Goal: Task Accomplishment & Management: Use online tool/utility

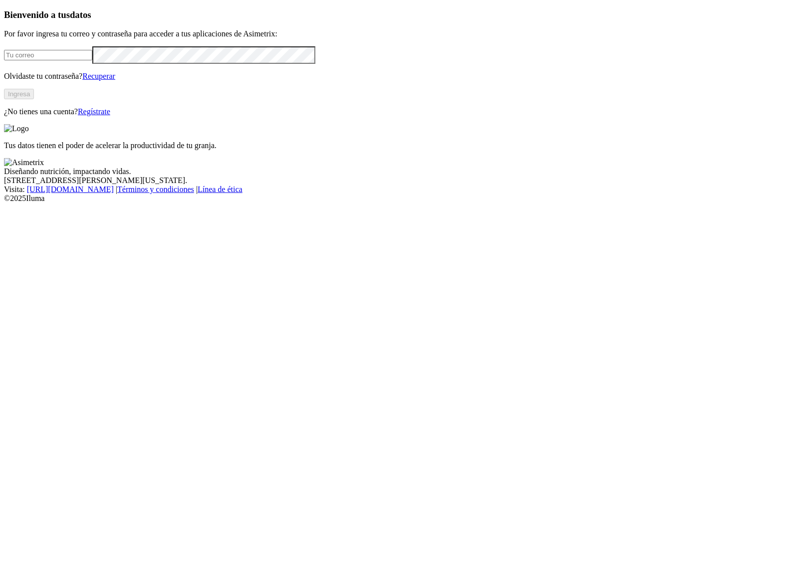
type input "[PERSON_NAME][EMAIL_ADDRESS][PERSON_NAME][DOMAIN_NAME]"
click at [34, 99] on button "Ingresa" at bounding box center [19, 94] width 30 height 10
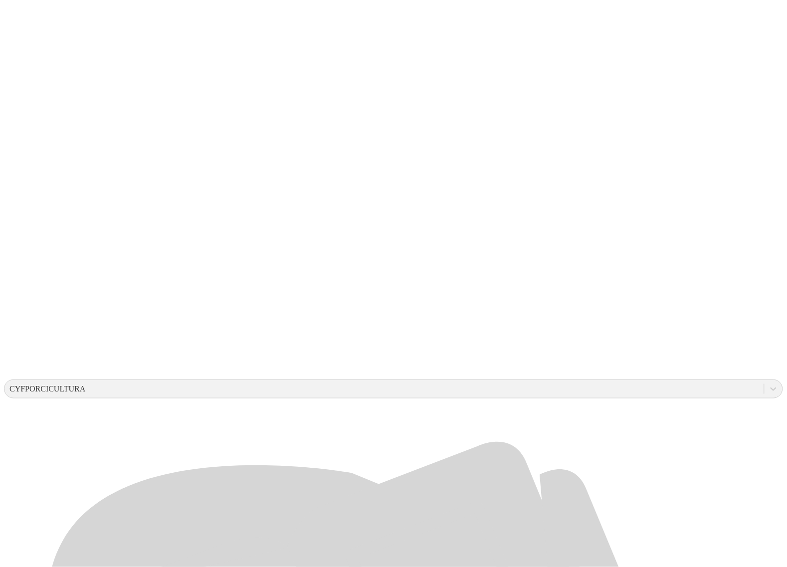
scroll to position [39, 0]
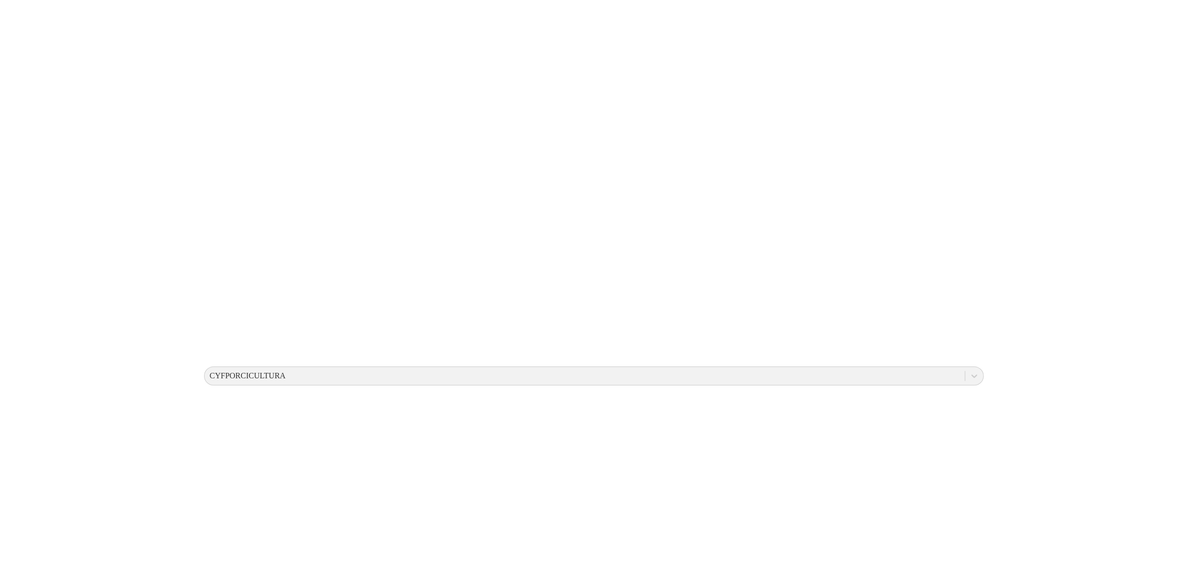
scroll to position [0, 0]
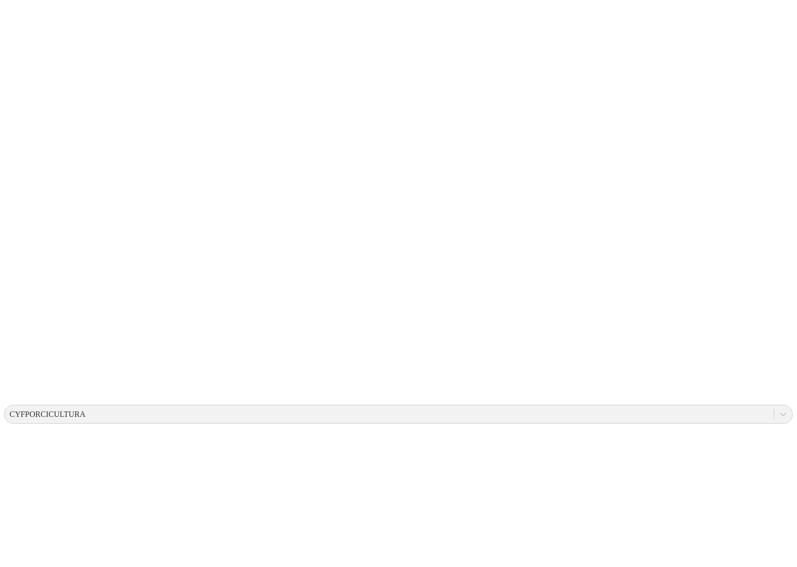
type input "g"
type input "abundancia okk"
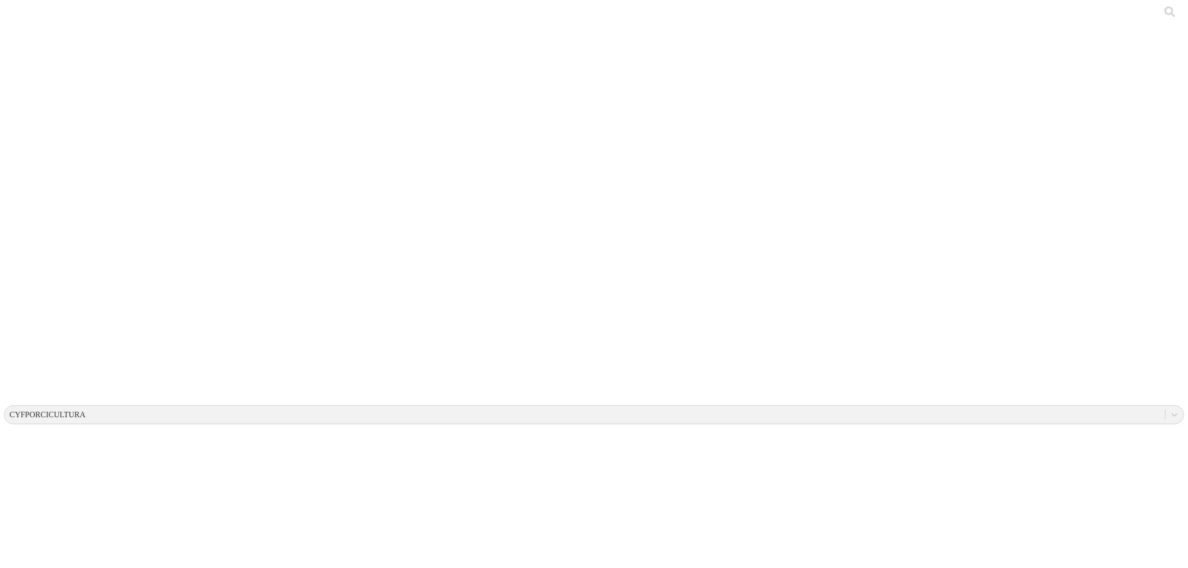
drag, startPoint x: 1173, startPoint y: 163, endPoint x: 1084, endPoint y: 142, distance: 91.2
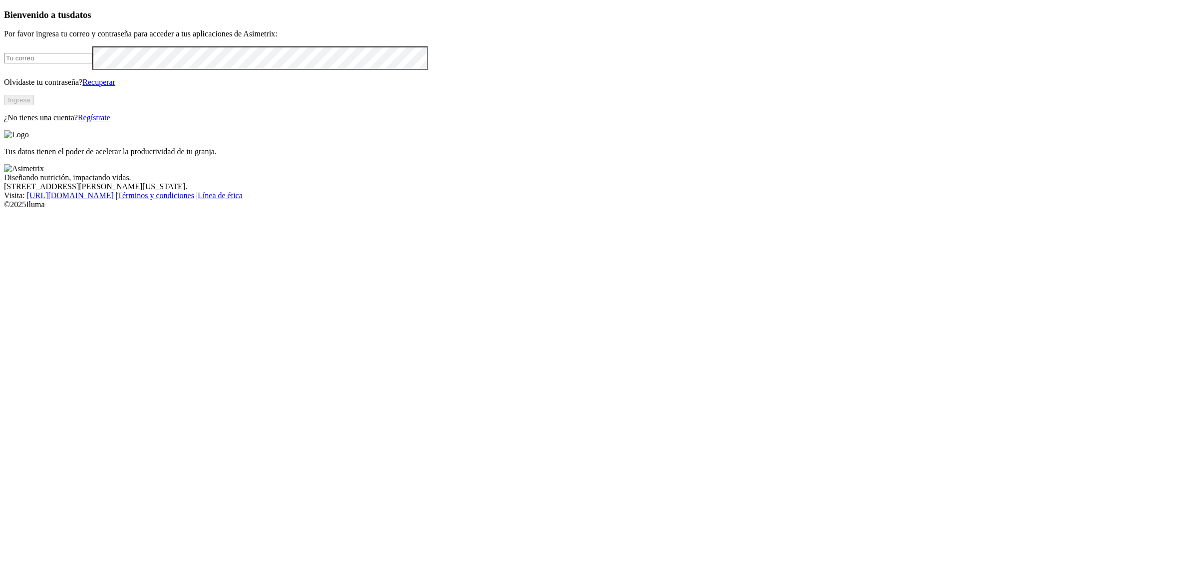
type input "[PERSON_NAME][EMAIL_ADDRESS][PERSON_NAME][DOMAIN_NAME]"
click at [34, 105] on button "Ingresa" at bounding box center [19, 100] width 30 height 10
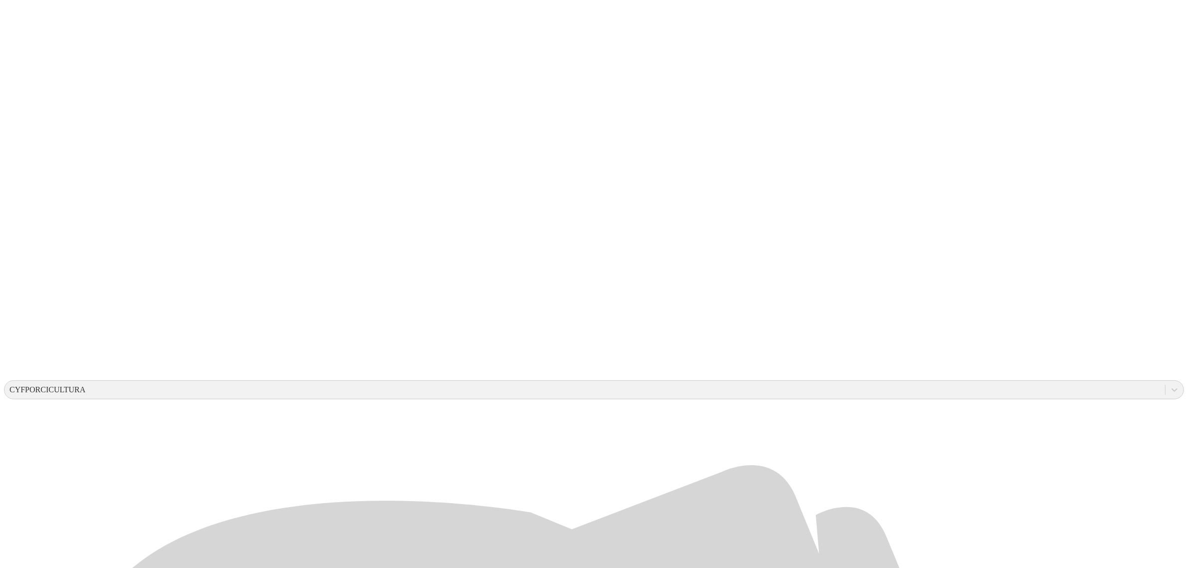
scroll to position [38, 0]
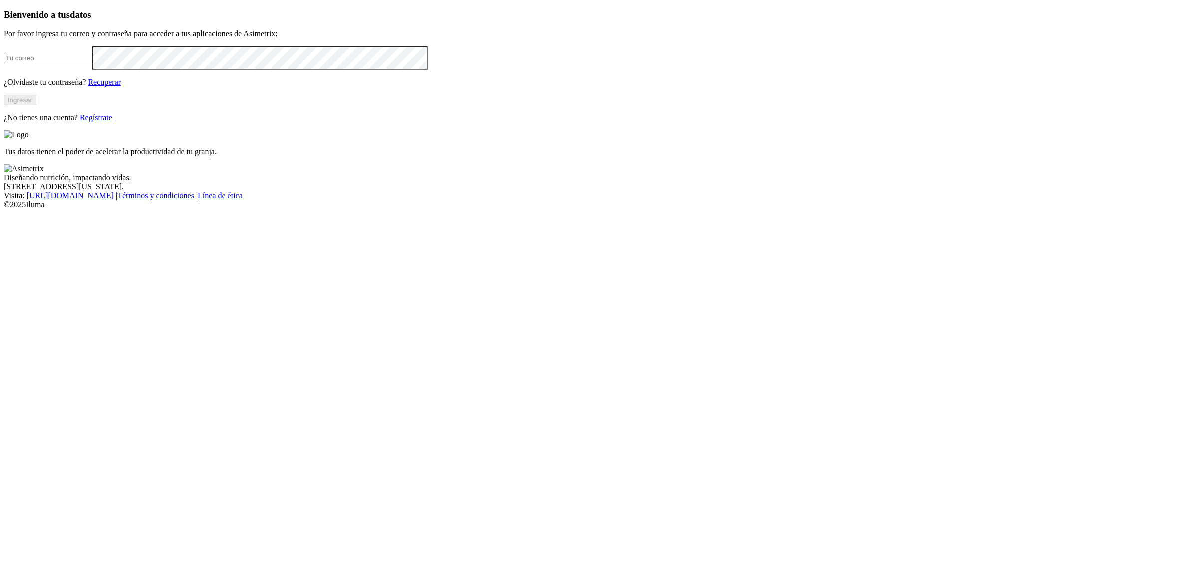
type input "[EMAIL_ADDRESS][PERSON_NAME][DOMAIN_NAME]"
click at [36, 105] on button "Ingresar" at bounding box center [20, 100] width 32 height 10
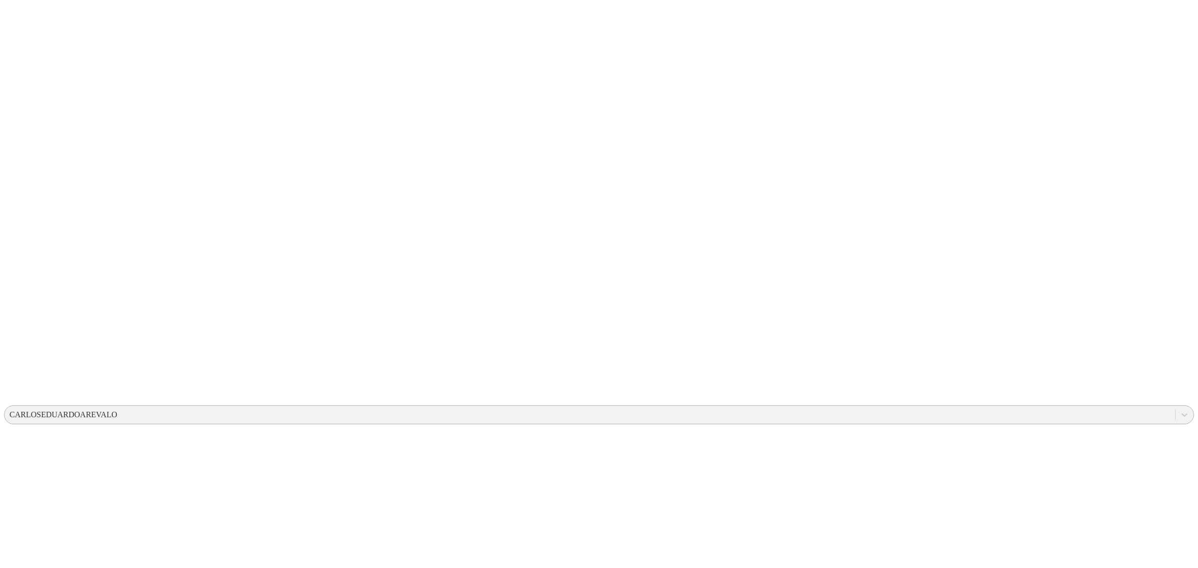
click at [117, 410] on div "CARLOSEDUARDOAREVALO" at bounding box center [63, 414] width 108 height 9
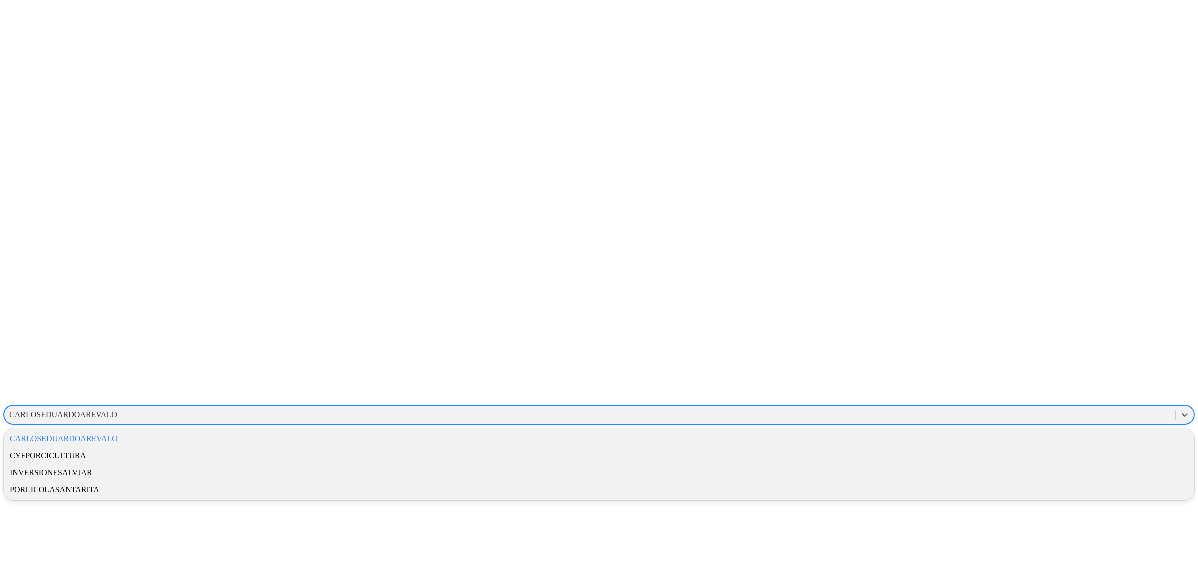
click at [1012, 447] on div "CYFPORCICULTURA" at bounding box center [599, 455] width 1190 height 17
